Goal: Find specific page/section: Find specific page/section

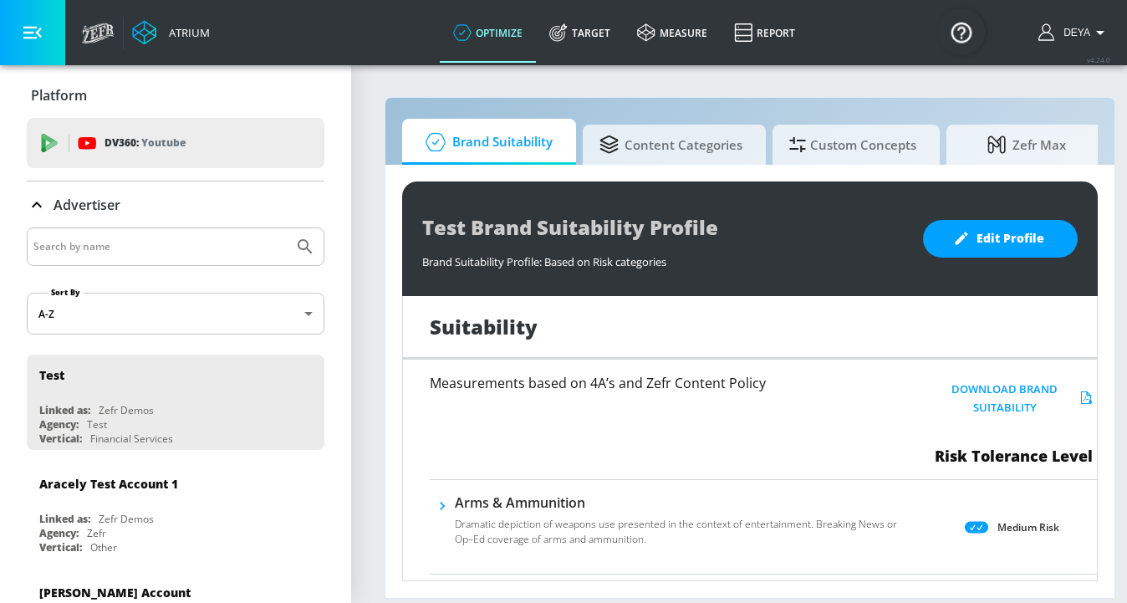
click at [216, 237] on input "Search by name" at bounding box center [159, 247] width 253 height 22
type input "DEYA"
click at [287, 228] on button "Submit Search" at bounding box center [305, 246] width 37 height 37
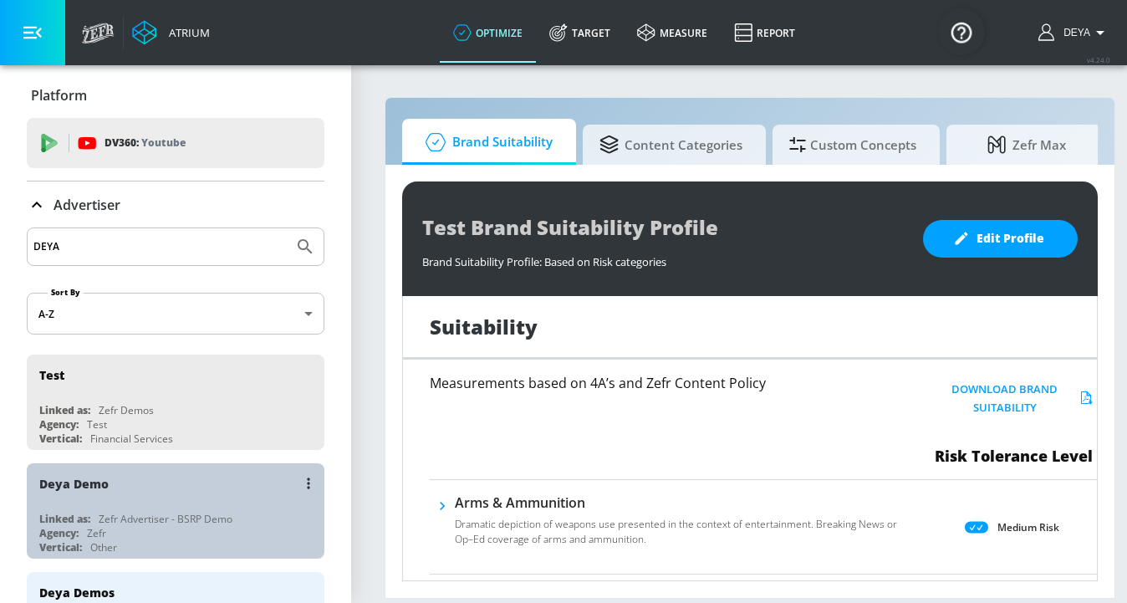
click at [118, 495] on div "Deya Demo" at bounding box center [179, 483] width 281 height 40
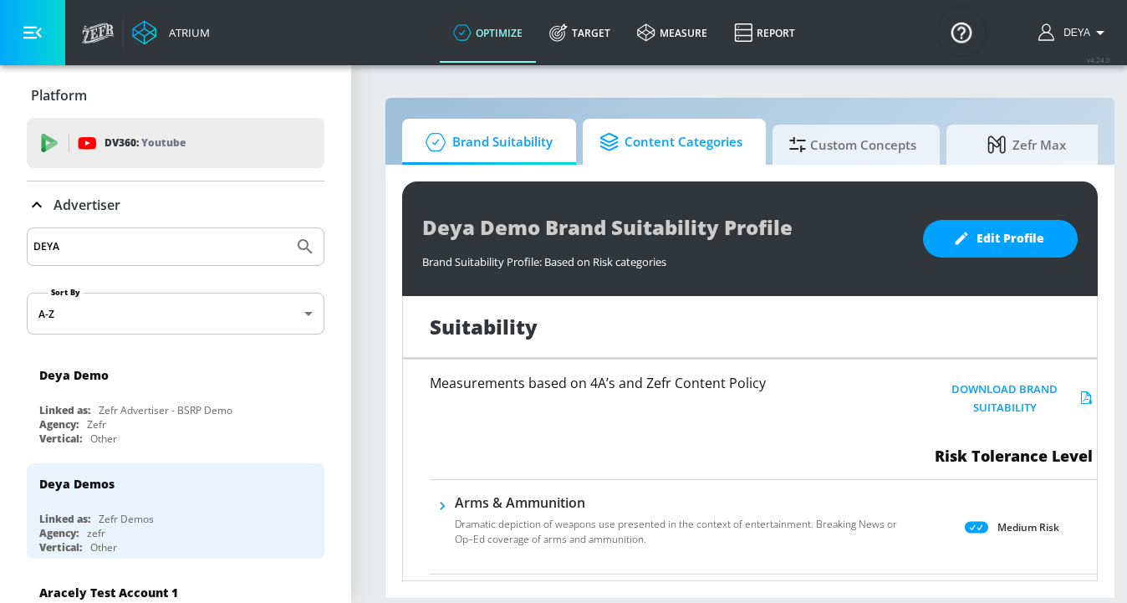
click at [635, 154] on span "Content Categories" at bounding box center [670, 142] width 143 height 40
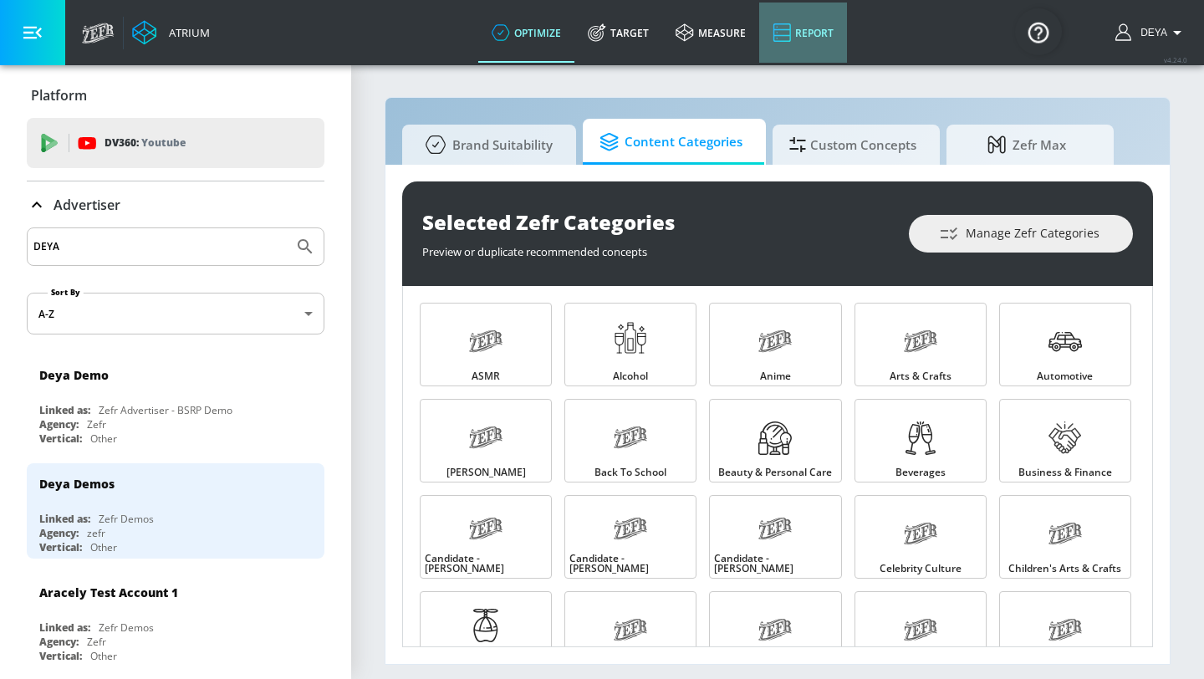
click at [814, 41] on link "Report" at bounding box center [803, 33] width 88 height 60
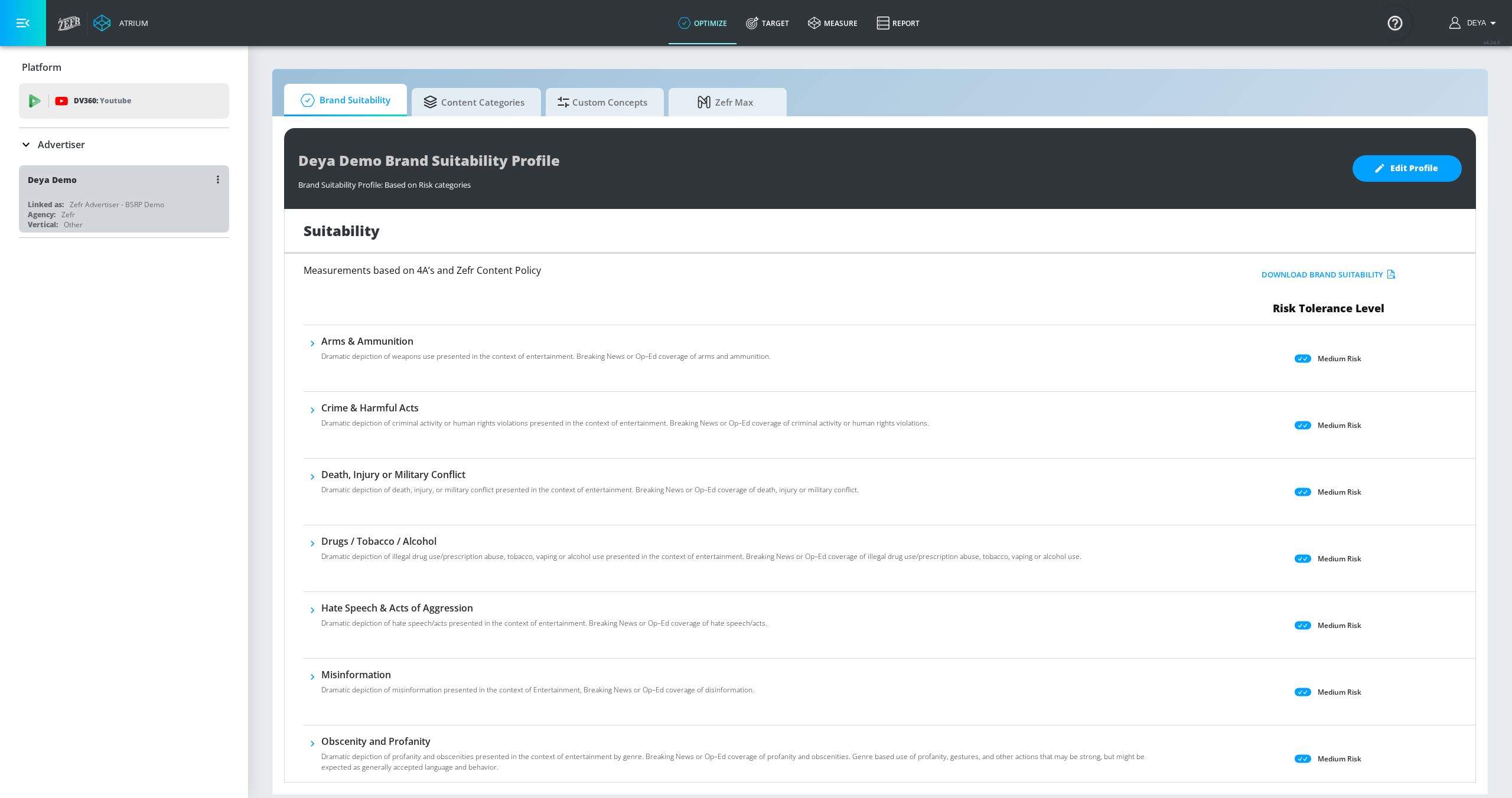
click at [105, 205] on div "Zefr Advertiser - BSRP Demo" at bounding box center [117, 205] width 95 height 10
drag, startPoint x: 147, startPoint y: 390, endPoint x: 42, endPoint y: 49, distance: 356.8
click at [147, 388] on div "Platform DV360: Youtube DV360: Youtube Advertiser Sort By A-Z asc ​ Deya Demo L…" at bounding box center [124, 422] width 248 height 752
